Goal: Task Accomplishment & Management: Manage account settings

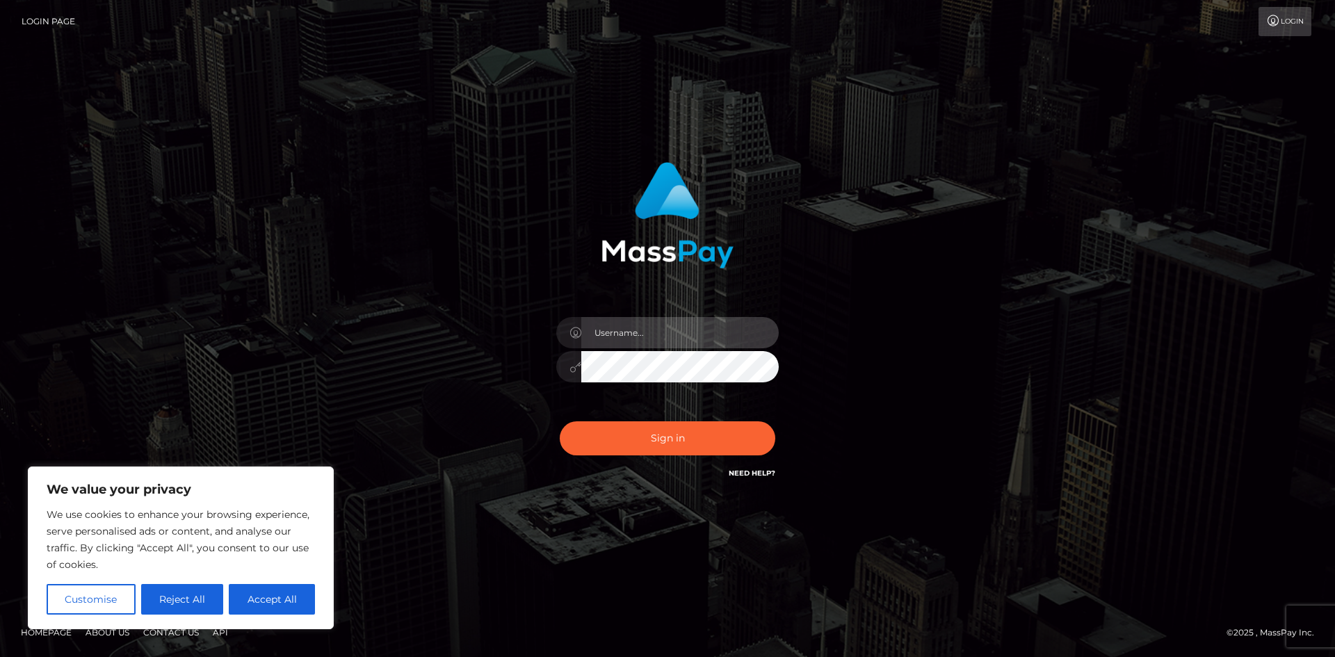
click at [643, 335] on input "text" at bounding box center [679, 332] width 197 height 31
type input "[EMAIL_ADDRESS][DOMAIN_NAME]"
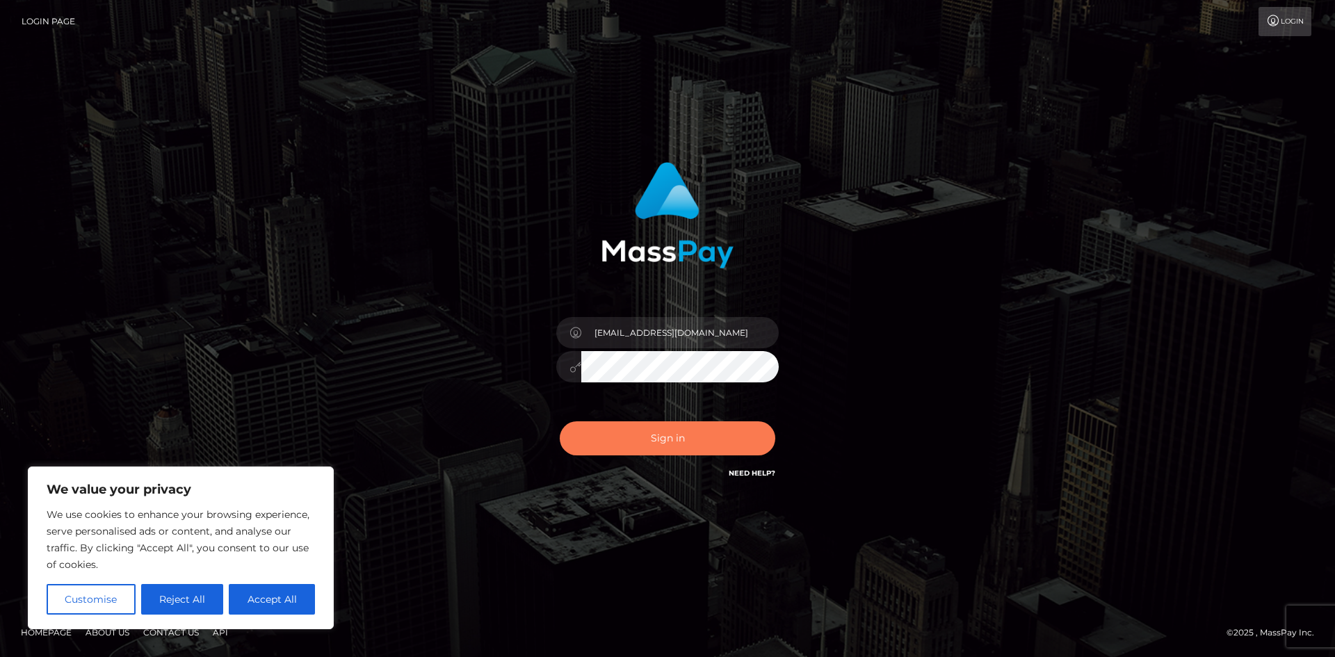
click at [672, 435] on button "Sign in" at bounding box center [668, 438] width 216 height 34
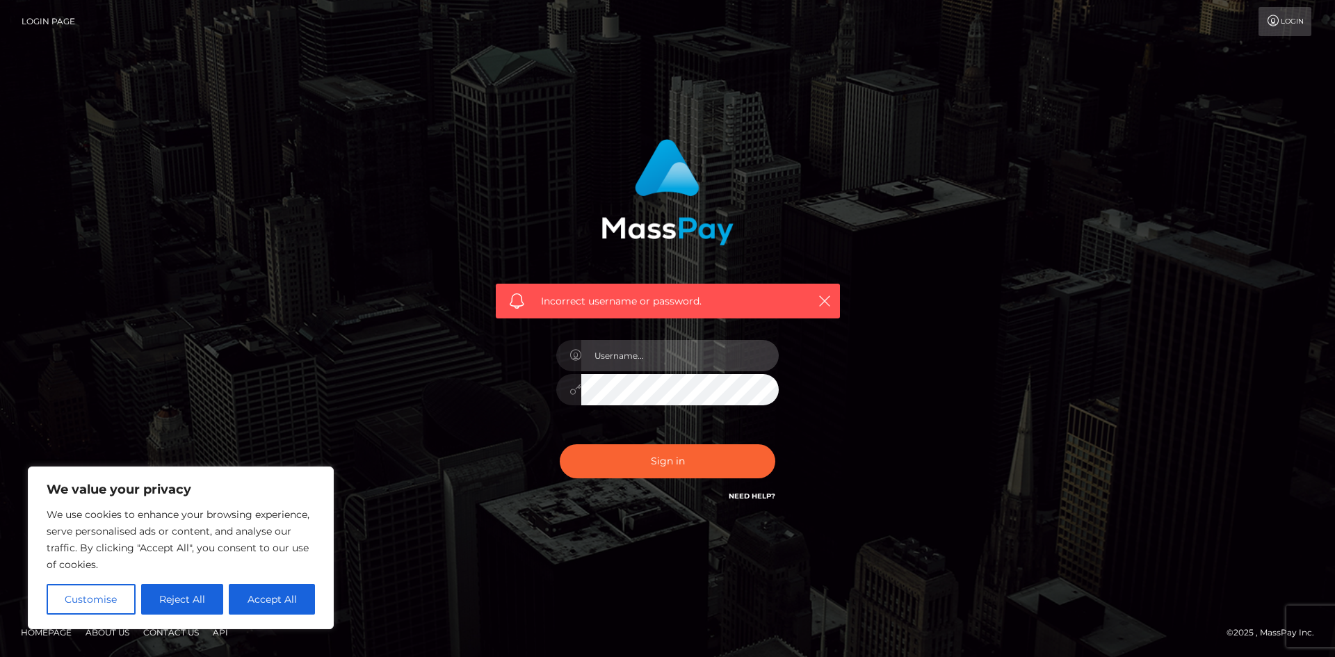
click at [712, 353] on input "text" at bounding box center [679, 355] width 197 height 31
type input "[EMAIL_ADDRESS][DOMAIN_NAME]"
click at [656, 460] on button "Sign in" at bounding box center [668, 461] width 216 height 34
click at [683, 353] on input "text" at bounding box center [679, 355] width 197 height 31
drag, startPoint x: 654, startPoint y: 357, endPoint x: 778, endPoint y: 358, distance: 124.5
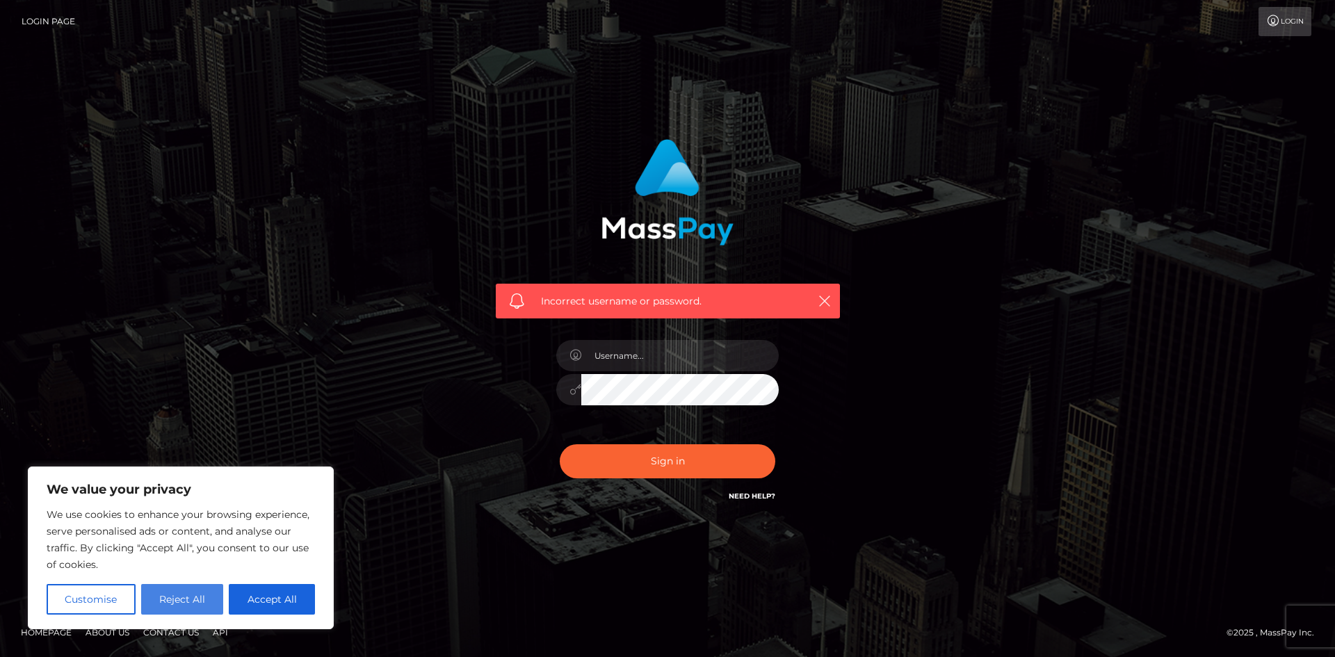
click at [175, 596] on button "Reject All" at bounding box center [182, 599] width 83 height 31
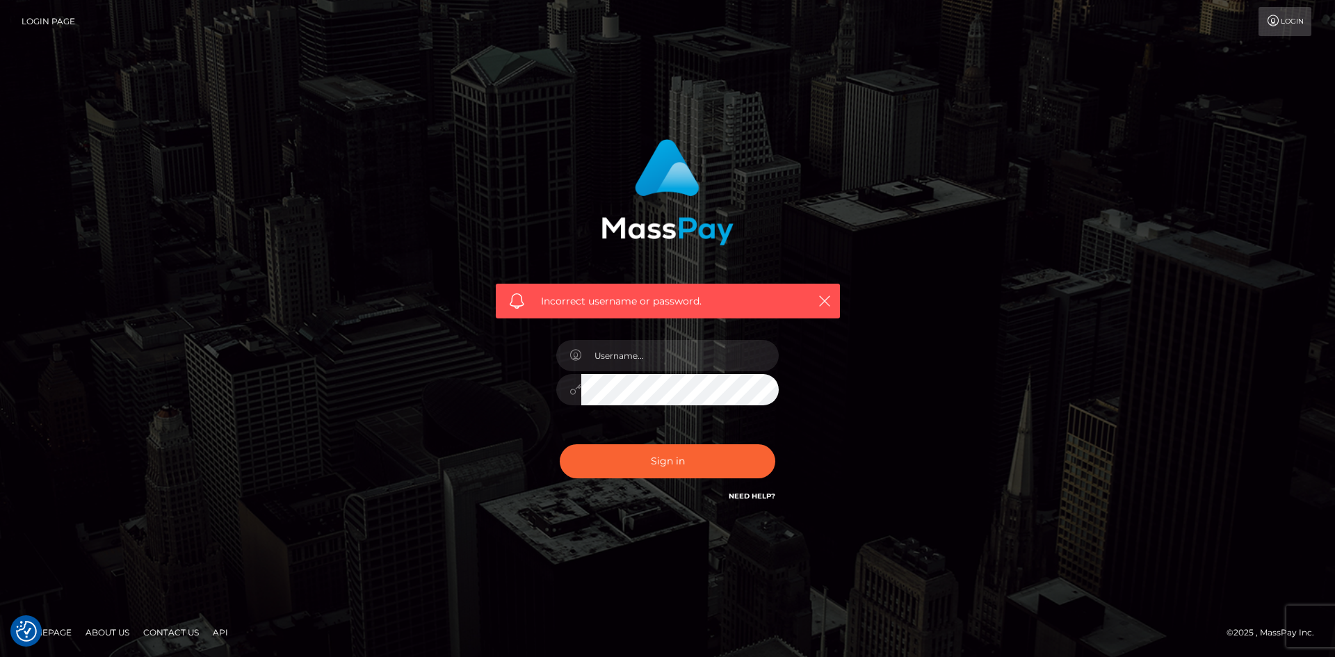
click at [738, 492] on link "Need Help?" at bounding box center [752, 496] width 47 height 9
click at [907, 517] on div "Incorrect username or password." at bounding box center [667, 329] width 793 height 400
click at [1284, 22] on link "Login" at bounding box center [1285, 21] width 53 height 29
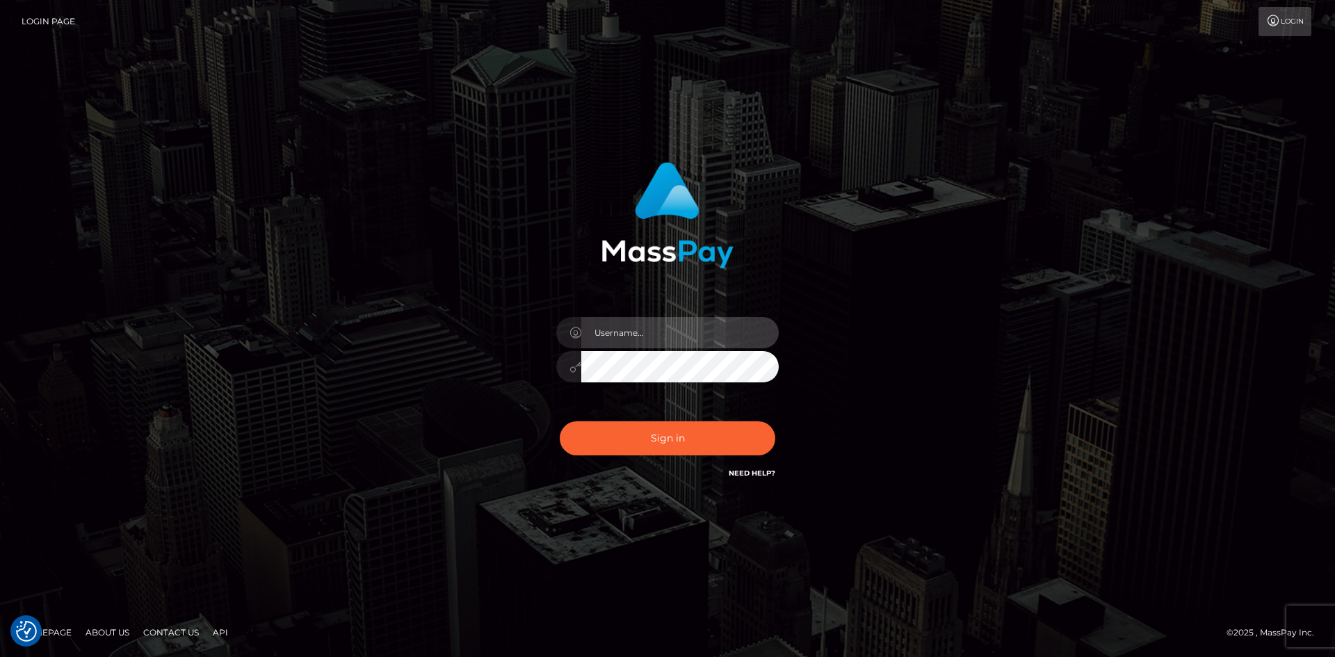
click at [646, 339] on input "text" at bounding box center [679, 332] width 197 height 31
type input "emeraldhoney94@hotmail.com"
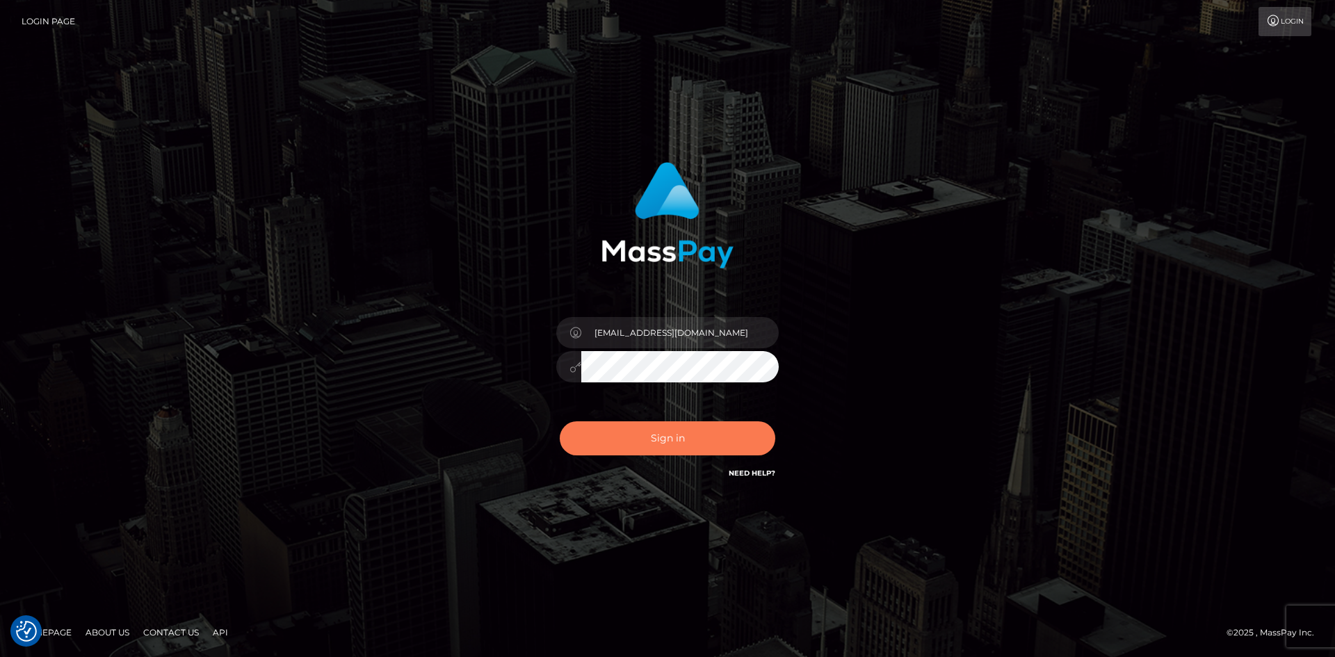
click at [667, 434] on button "Sign in" at bounding box center [668, 438] width 216 height 34
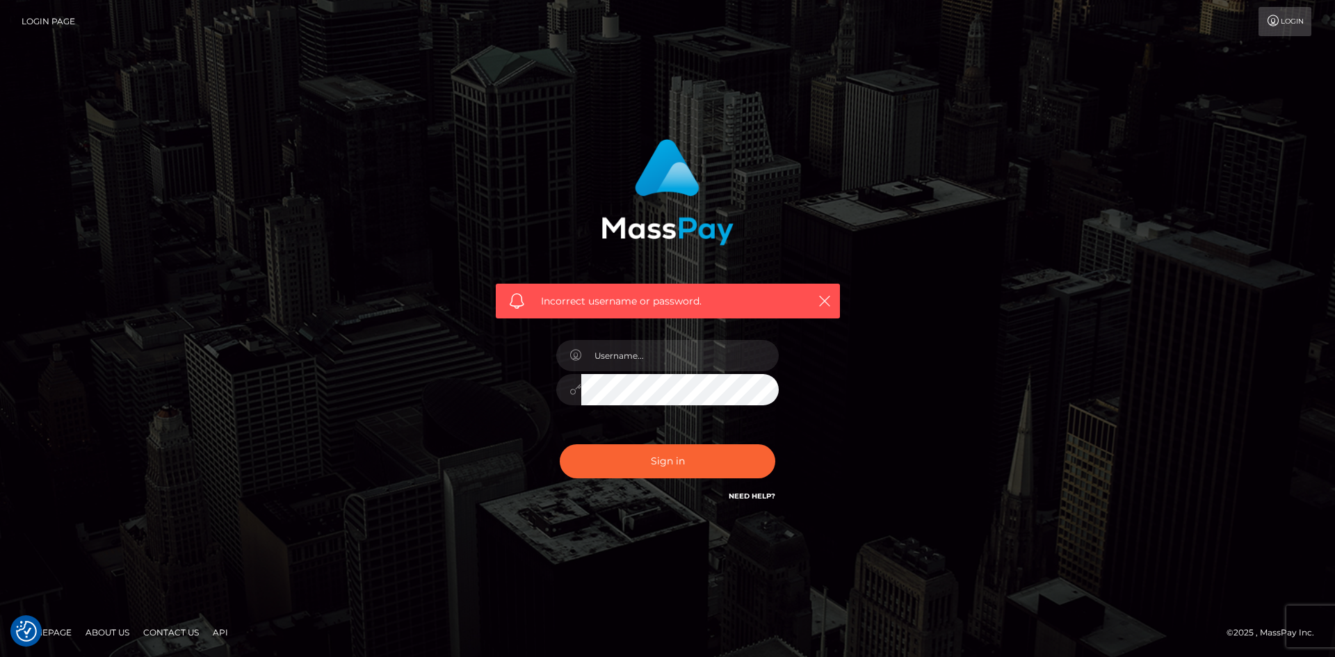
click at [752, 494] on link "Need Help?" at bounding box center [752, 496] width 47 height 9
click at [257, 216] on div "Incorrect username or password." at bounding box center [667, 328] width 1335 height 608
click at [58, 21] on link "Login Page" at bounding box center [49, 21] width 54 height 29
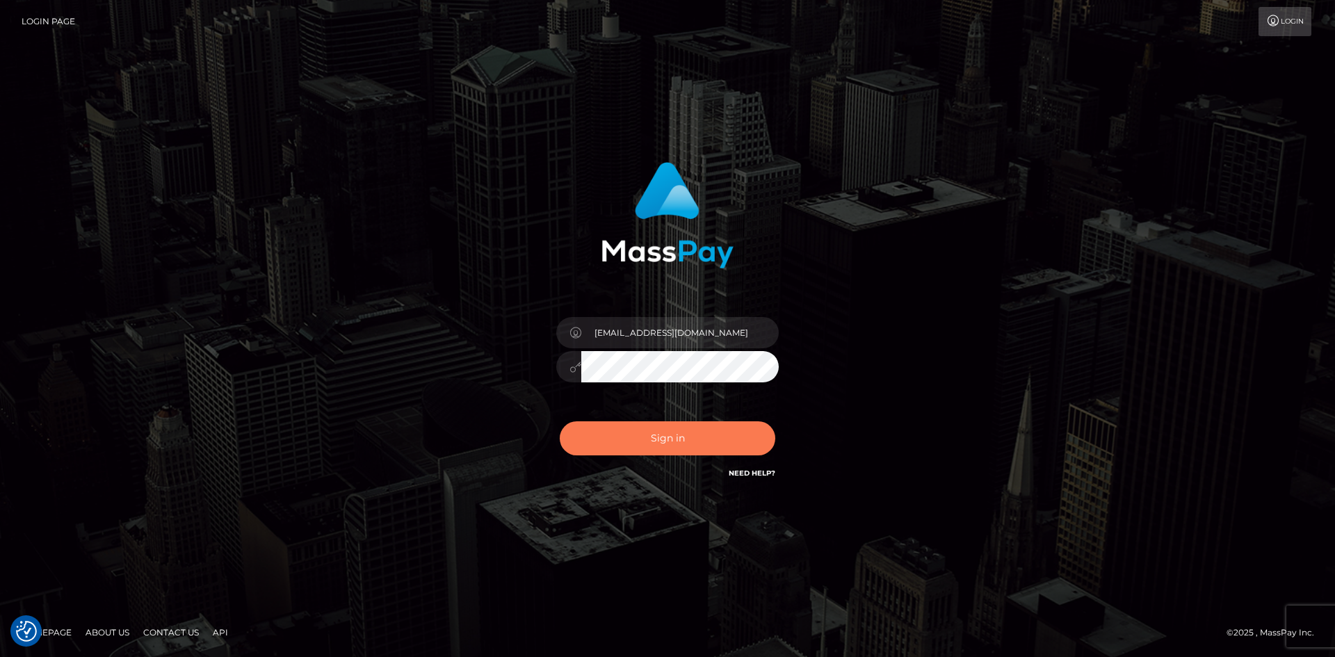
click at [633, 437] on button "Sign in" at bounding box center [668, 438] width 216 height 34
